Goal: Navigation & Orientation: Find specific page/section

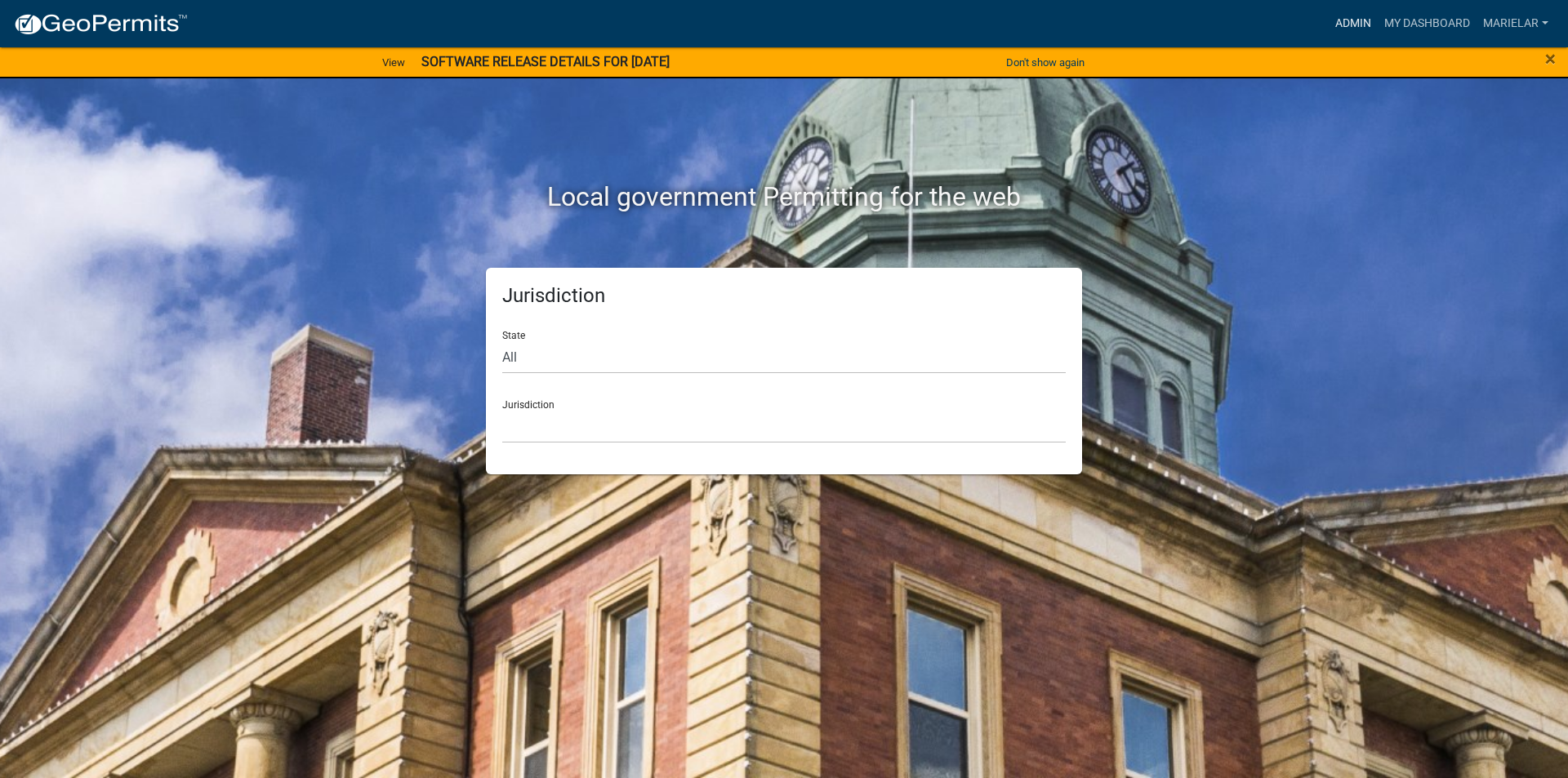
click at [1350, 30] on link "Admin" at bounding box center [1353, 24] width 49 height 31
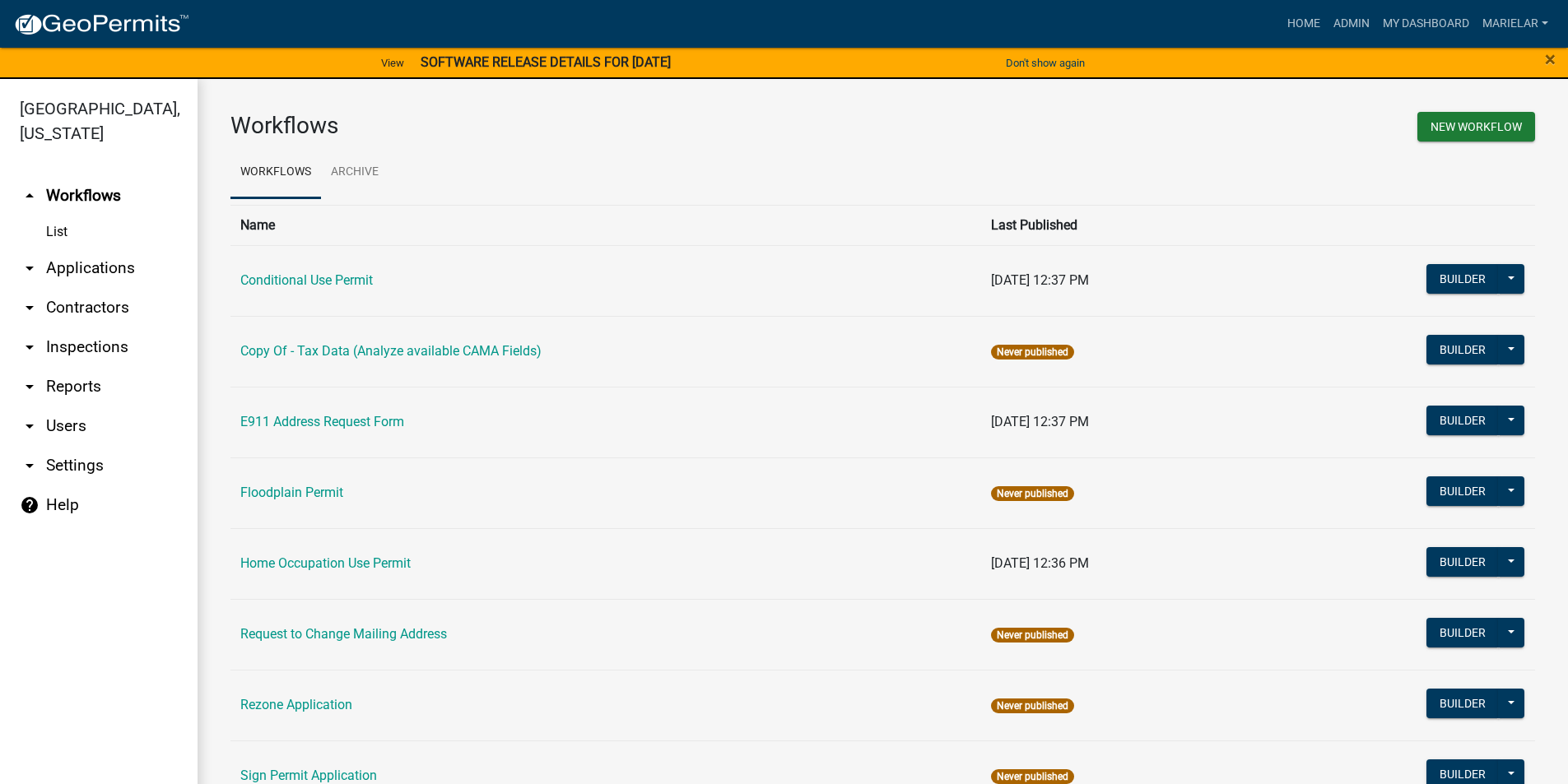
click at [30, 258] on icon "arrow_drop_down" at bounding box center [29, 268] width 20 height 20
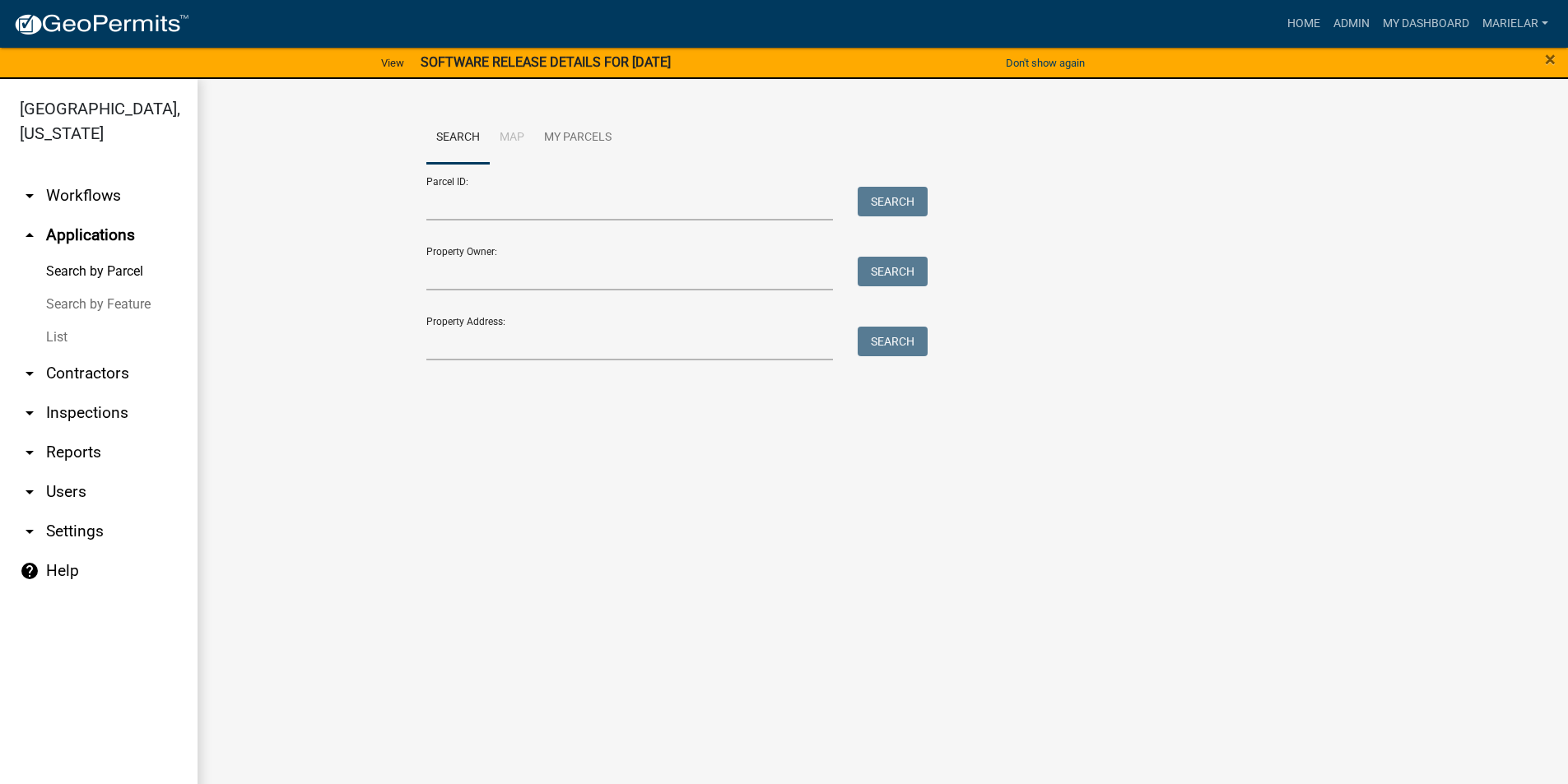
click at [61, 321] on link "List" at bounding box center [98, 337] width 197 height 33
